Goal: Task Accomplishment & Management: Use online tool/utility

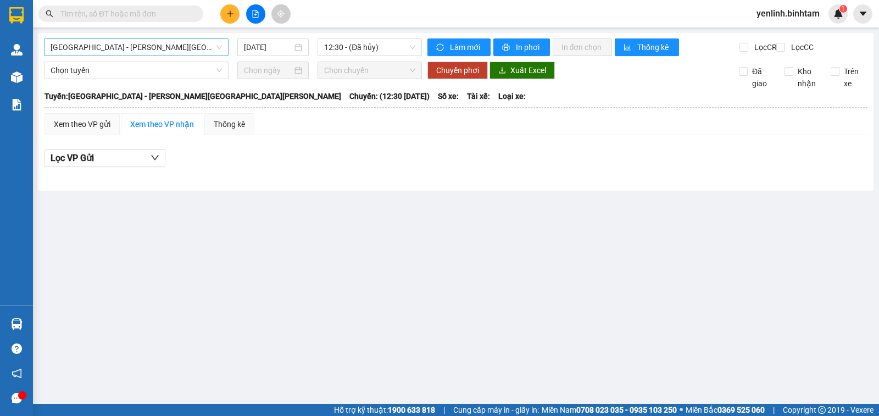
click at [189, 48] on span "[GEOGRAPHIC_DATA] - [PERSON_NAME][GEOGRAPHIC_DATA][PERSON_NAME]" at bounding box center [136, 47] width 171 height 16
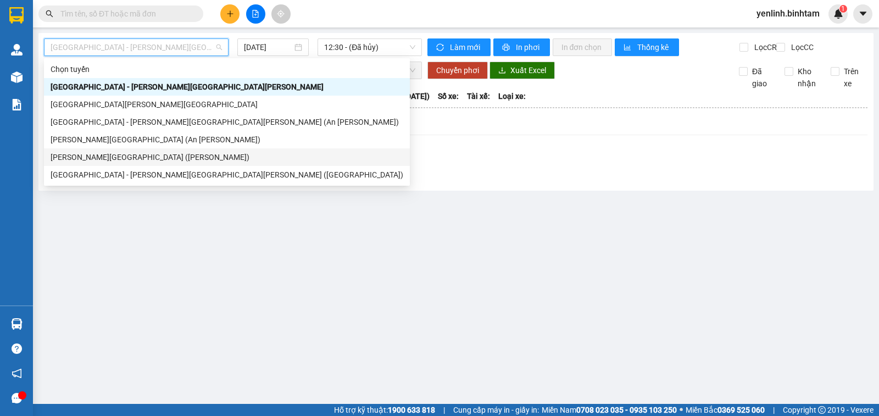
click at [116, 159] on div "[PERSON_NAME][GEOGRAPHIC_DATA] ([PERSON_NAME])" at bounding box center [227, 157] width 353 height 12
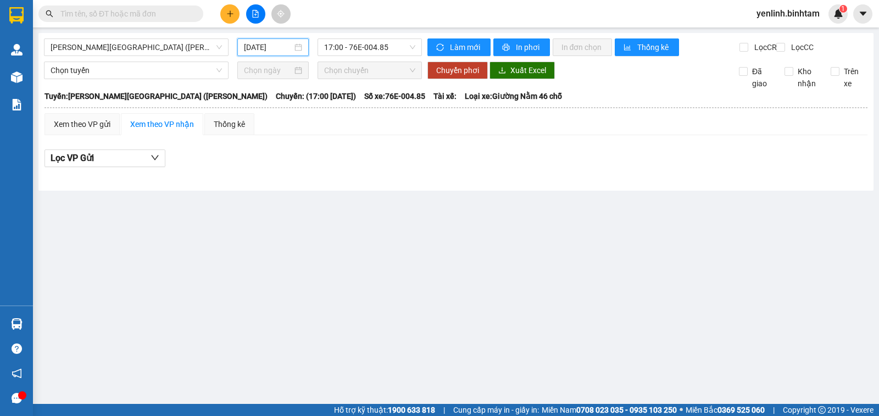
click at [263, 49] on input "[DATE]" at bounding box center [268, 47] width 49 height 12
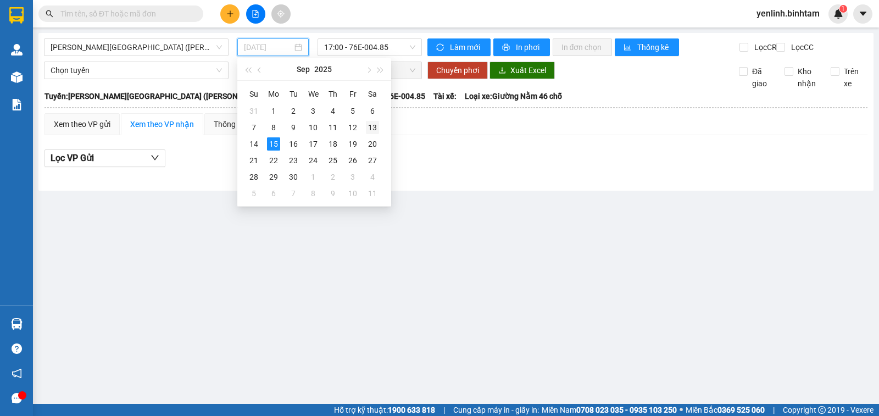
click at [367, 131] on div "13" at bounding box center [372, 127] width 13 height 13
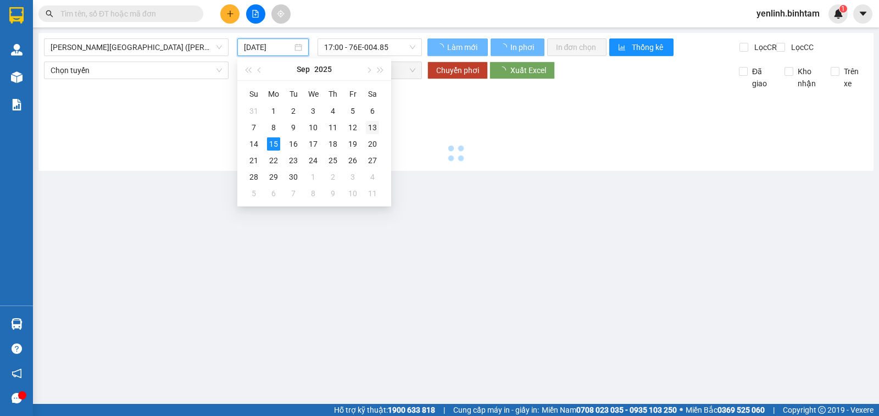
type input "[DATE]"
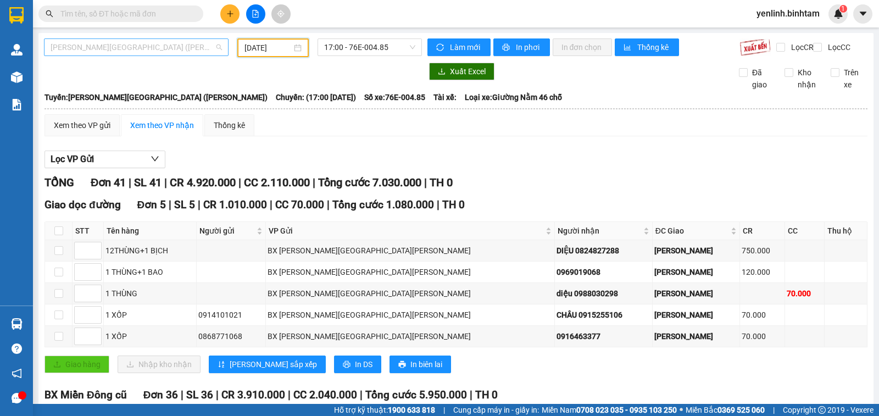
click at [156, 41] on span "[PERSON_NAME][GEOGRAPHIC_DATA] ([PERSON_NAME])" at bounding box center [136, 47] width 171 height 16
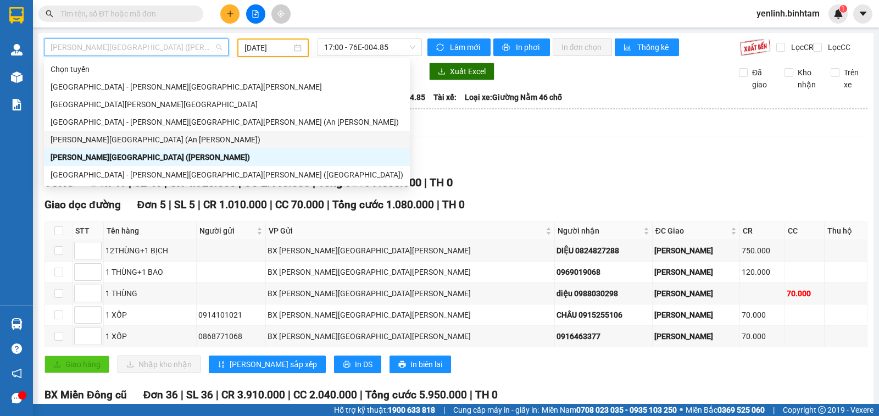
click at [129, 141] on div "[PERSON_NAME][GEOGRAPHIC_DATA] (An [PERSON_NAME])" at bounding box center [227, 139] width 353 height 12
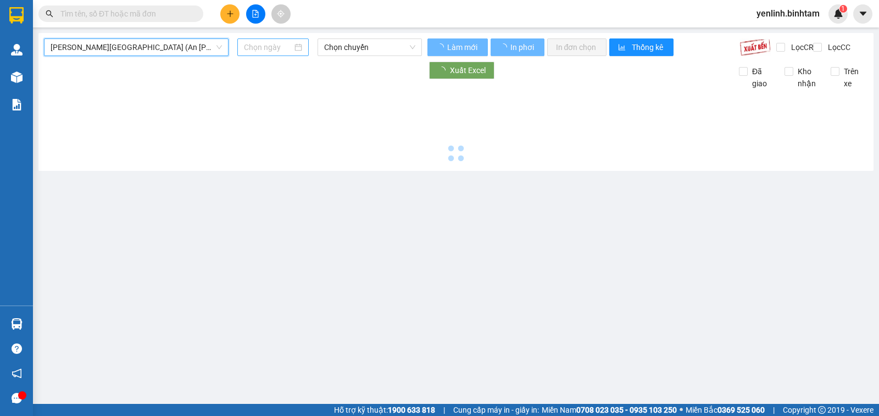
click at [269, 44] on input at bounding box center [268, 47] width 49 height 12
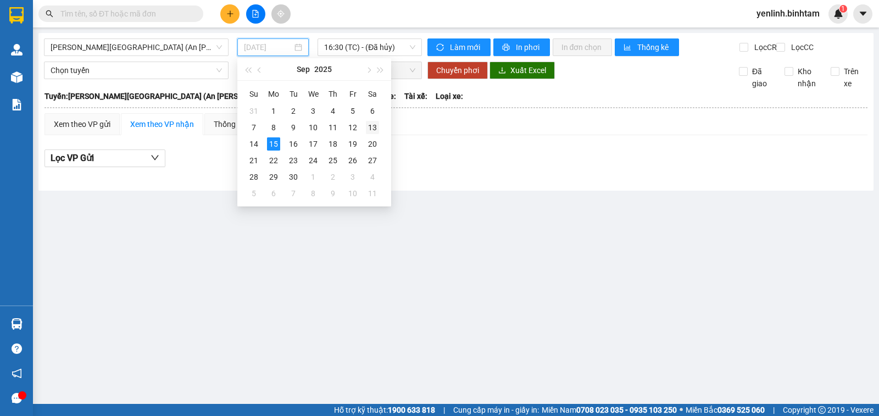
click at [373, 126] on div "13" at bounding box center [372, 127] width 13 height 13
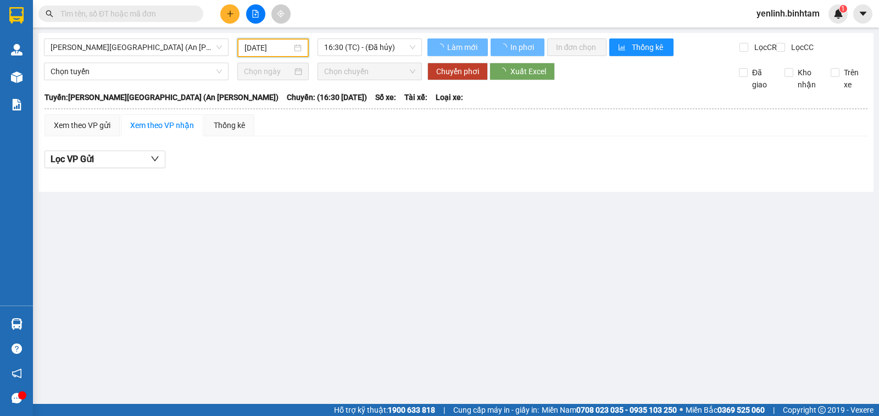
type input "[DATE]"
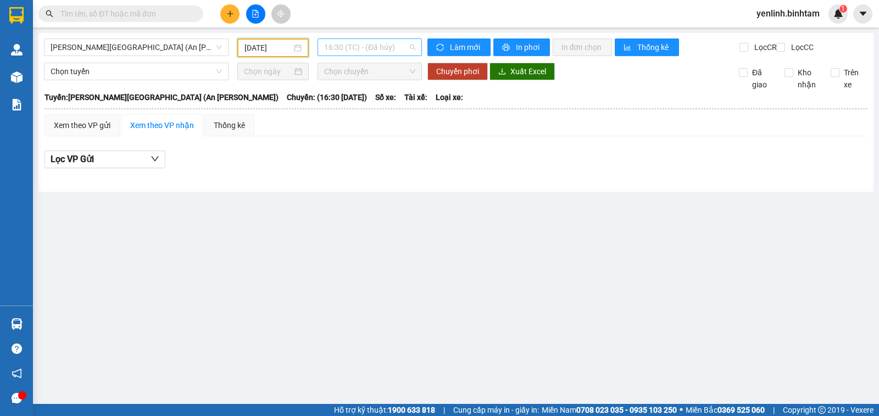
click at [370, 48] on span "16:30 (TC) - (Đã hủy)" at bounding box center [369, 47] width 91 height 16
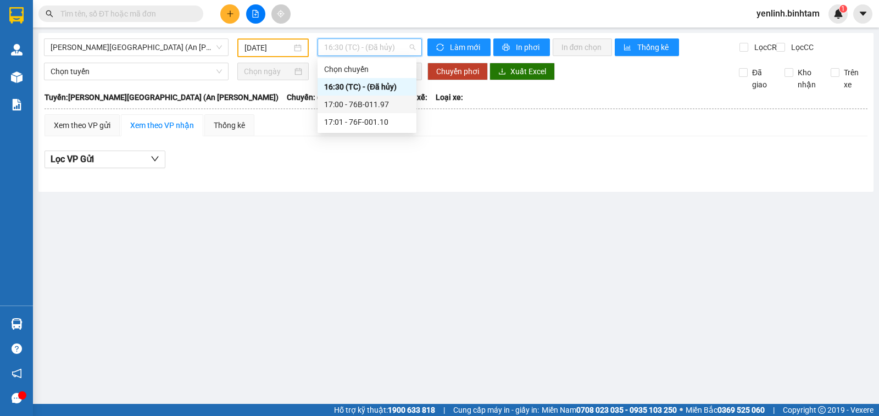
click at [373, 103] on div "17:00 - 76B-011.97" at bounding box center [367, 104] width 86 height 12
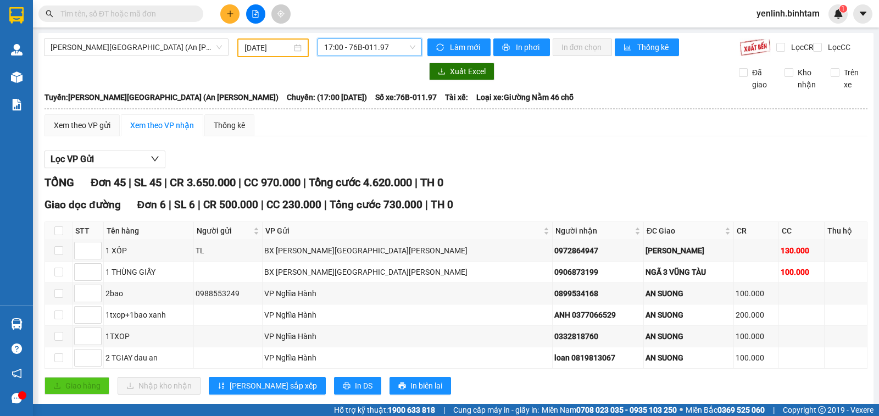
click at [273, 53] on input "[DATE]" at bounding box center [268, 48] width 48 height 12
click at [148, 47] on span "[PERSON_NAME][GEOGRAPHIC_DATA] (An [PERSON_NAME])" at bounding box center [136, 47] width 171 height 16
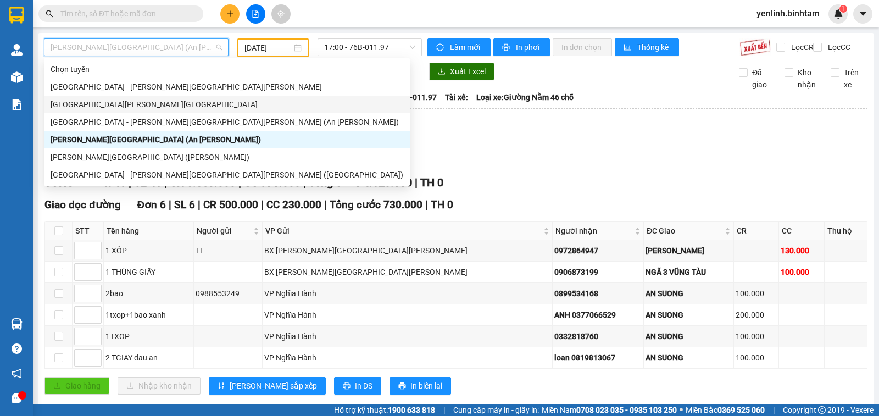
click at [126, 111] on div "[GEOGRAPHIC_DATA][PERSON_NAME][GEOGRAPHIC_DATA]" at bounding box center [227, 105] width 366 height 18
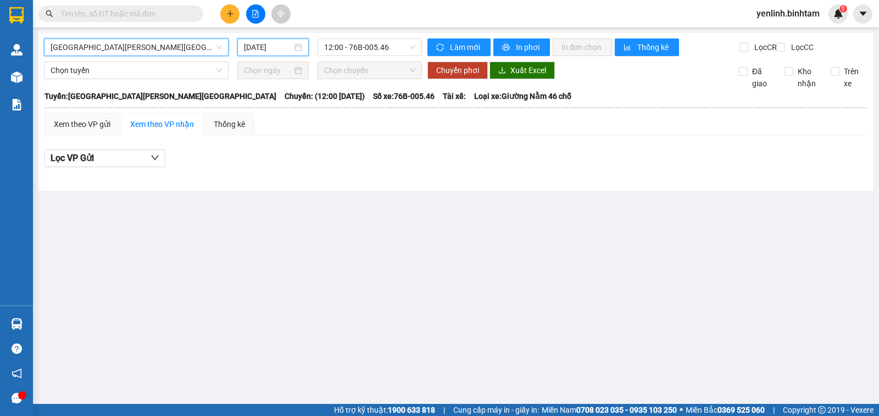
click at [262, 48] on input "[DATE]" at bounding box center [268, 47] width 49 height 12
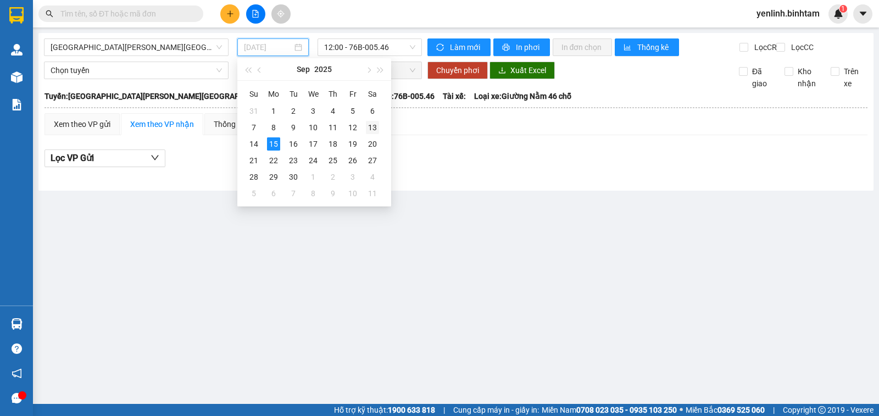
click at [371, 127] on div "13" at bounding box center [372, 127] width 13 height 13
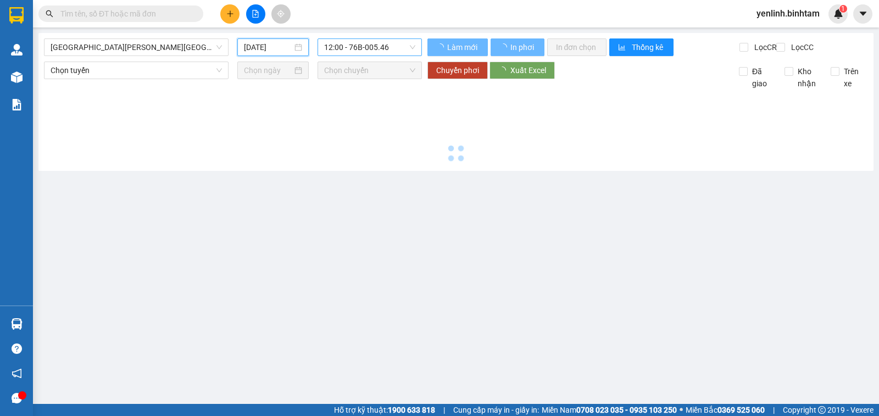
type input "[DATE]"
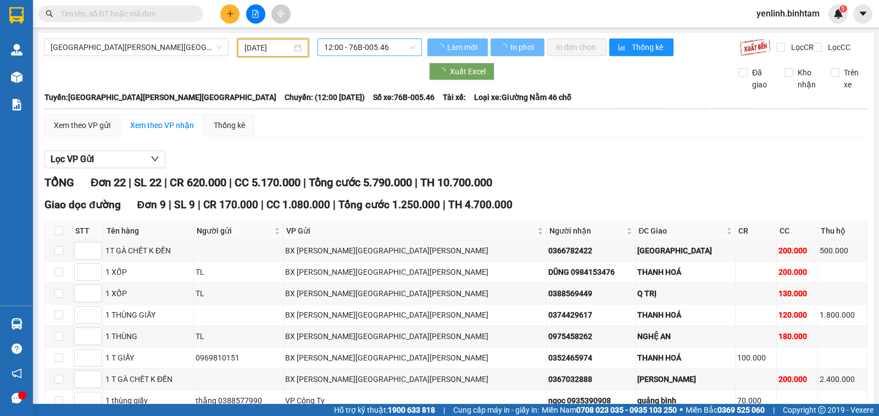
click at [385, 47] on span "12:00 - 76B-005.46" at bounding box center [369, 47] width 91 height 16
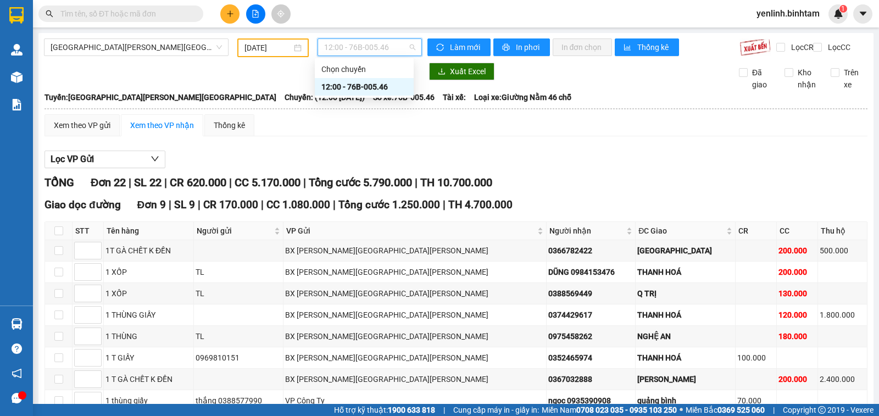
click at [378, 89] on div "12:00 - 76B-005.46" at bounding box center [364, 87] width 86 height 12
